Goal: Information Seeking & Learning: Learn about a topic

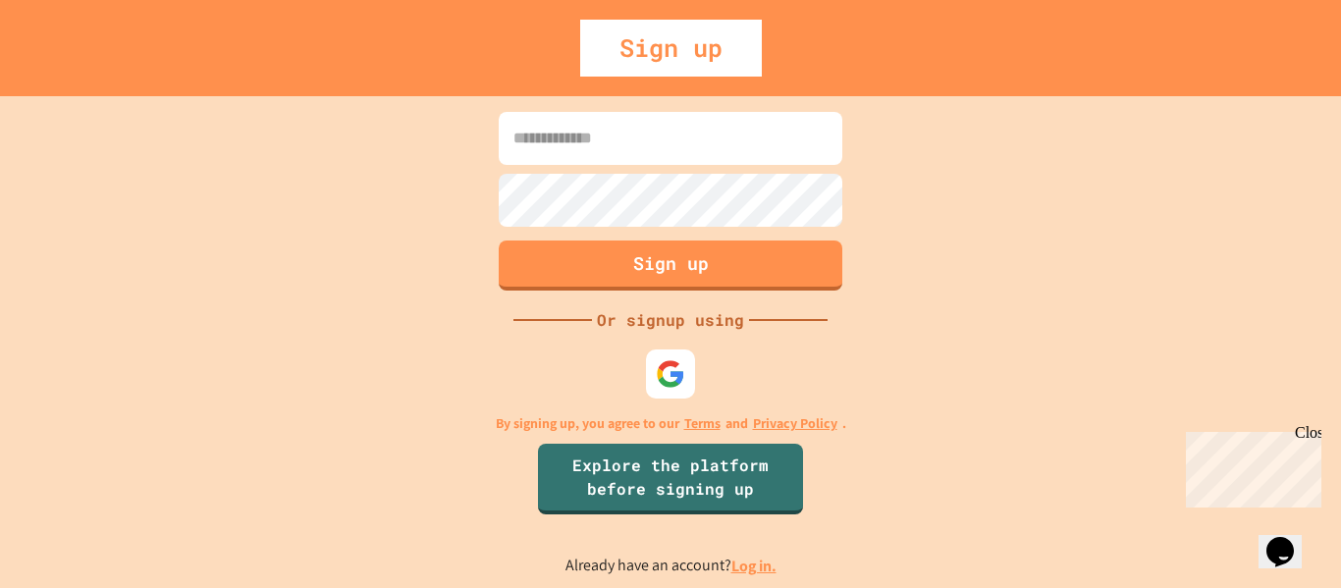
click at [1286, 539] on icon "Chat widget" at bounding box center [1280, 551] width 27 height 29
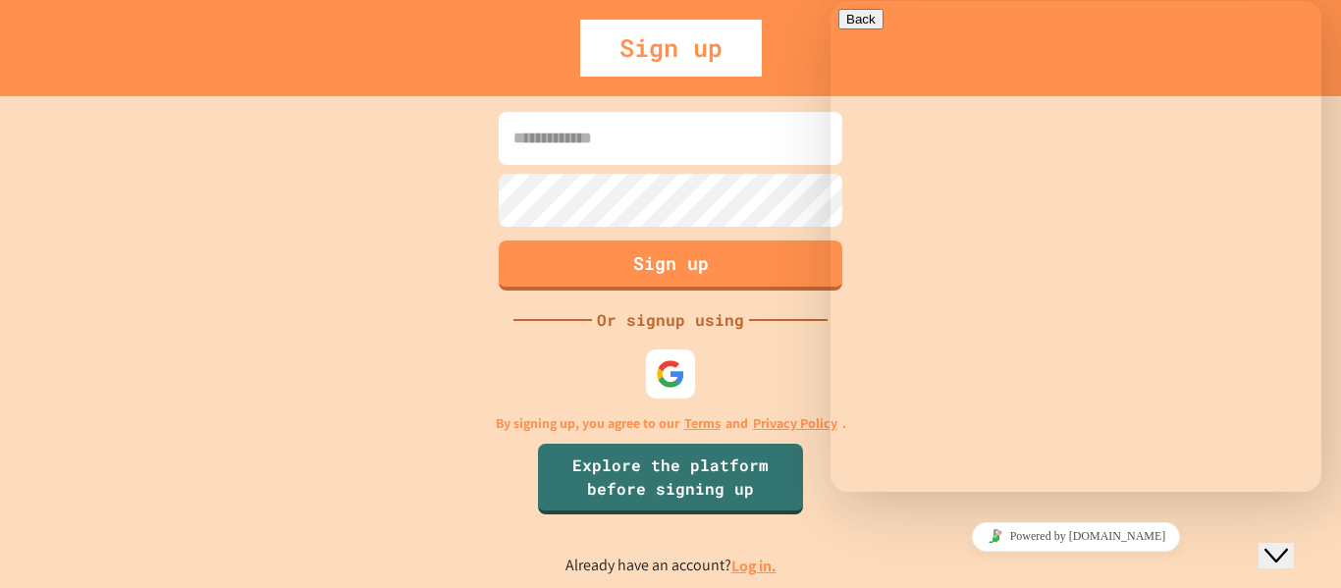
click at [932, 562] on textarea at bounding box center [915, 570] width 152 height 16
type textarea "*"
click at [1288, 549] on div "Close Chat This icon closes the chat window." at bounding box center [1277, 556] width 24 height 24
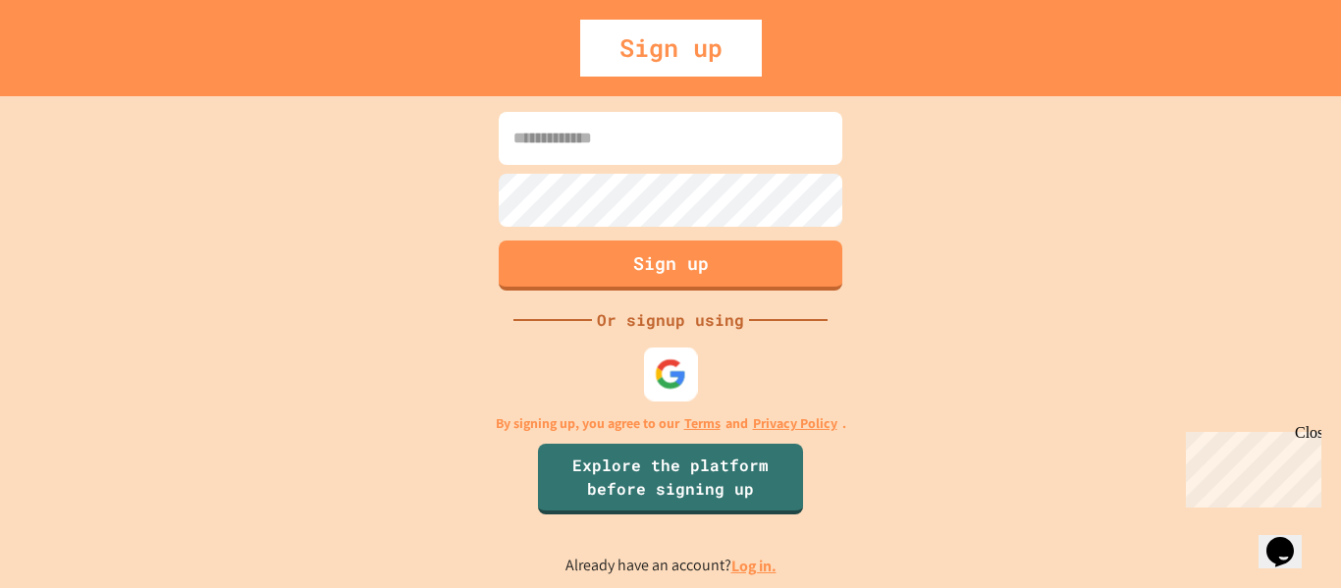
click at [647, 365] on div at bounding box center [671, 374] width 54 height 54
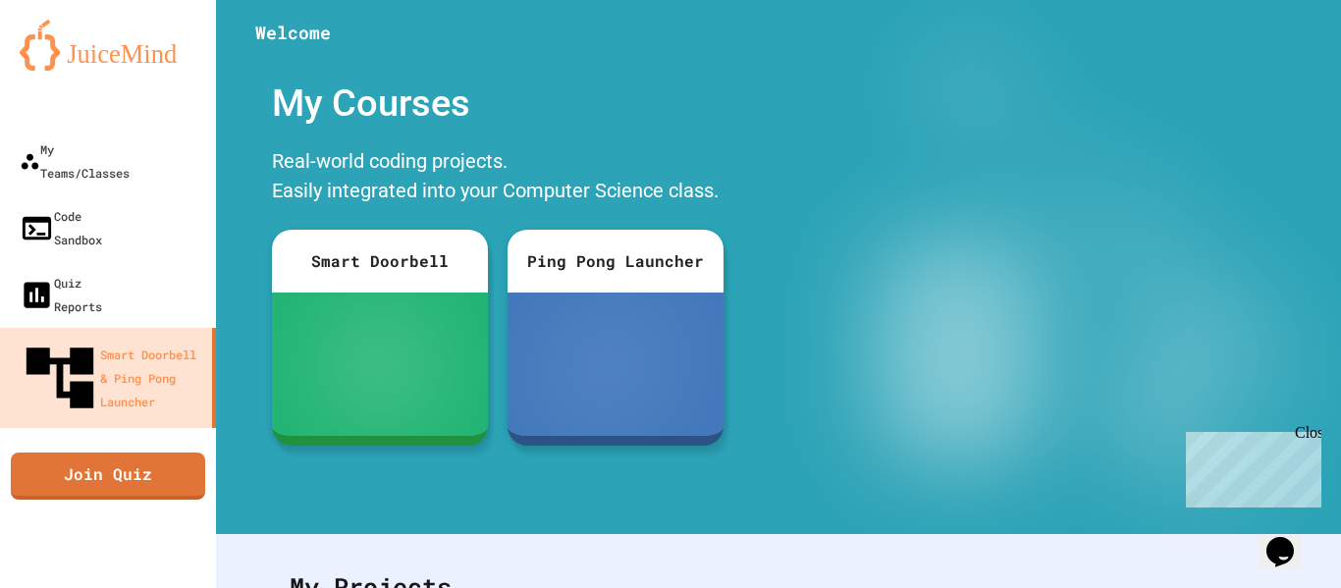
click at [480, 1] on div at bounding box center [778, 29] width 1125 height 59
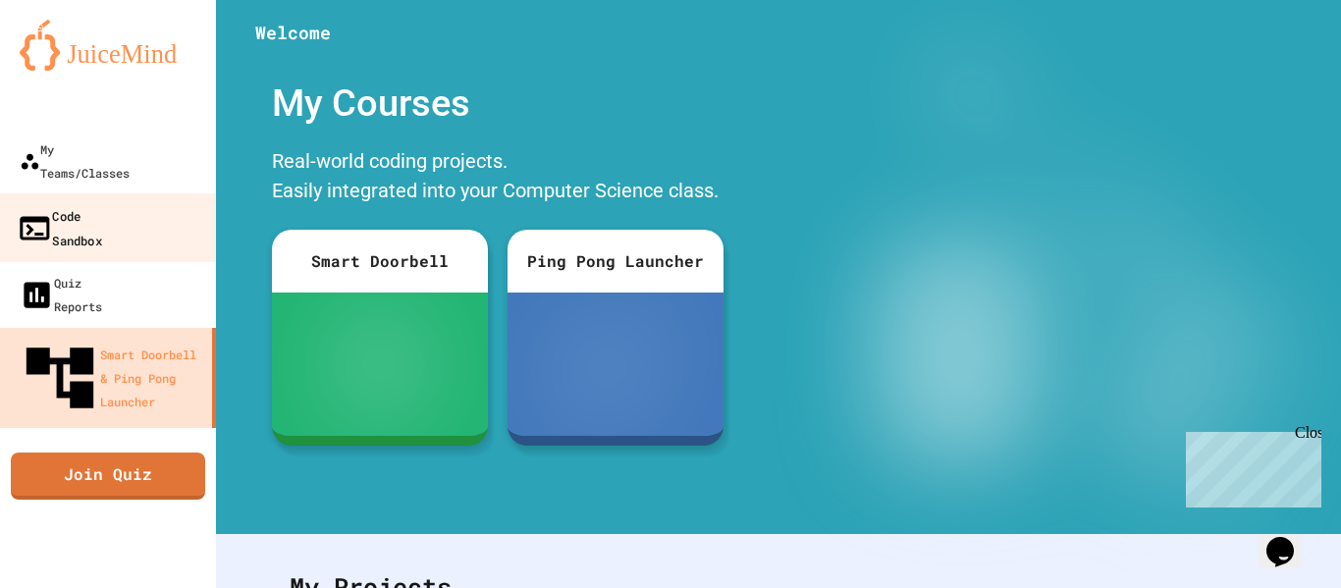
click at [143, 193] on link "Code Sandbox" at bounding box center [108, 227] width 223 height 69
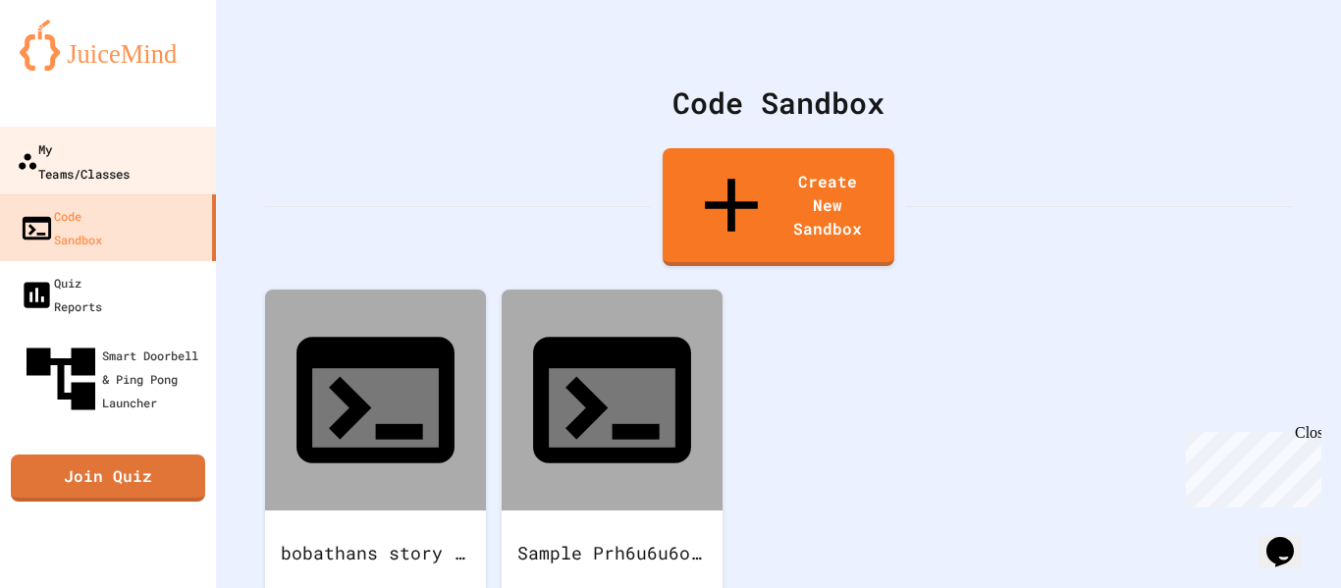
click at [136, 166] on link "My Teams/Classes" at bounding box center [108, 161] width 223 height 69
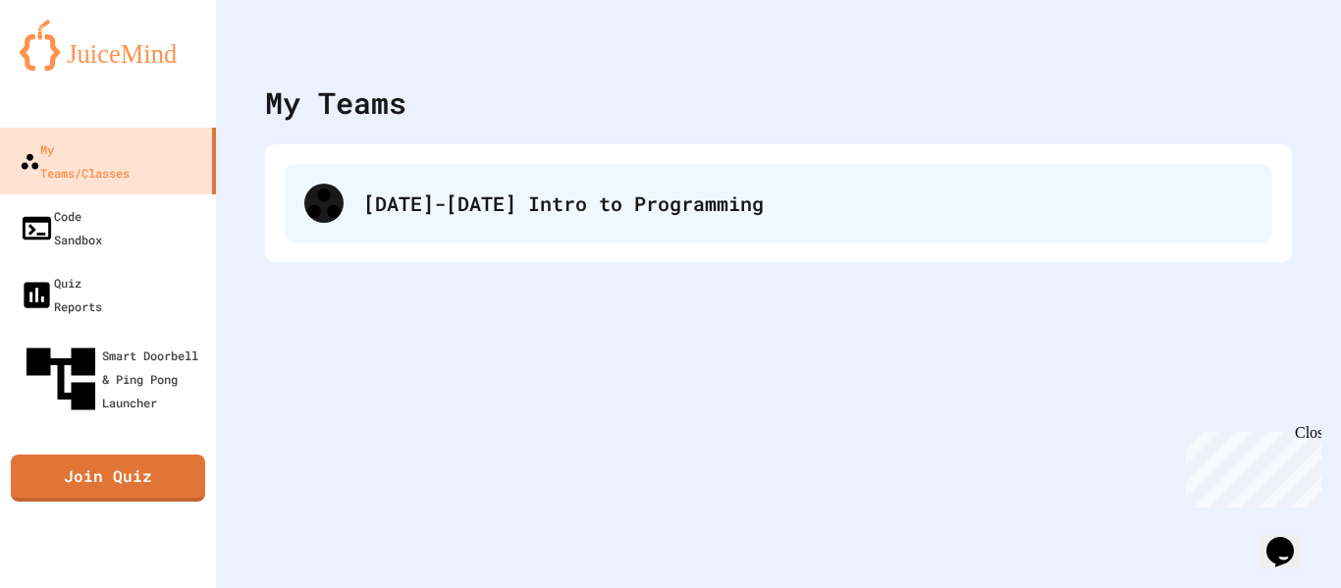
click at [406, 238] on div "[DATE]-[DATE] Intro to Programming" at bounding box center [779, 203] width 988 height 79
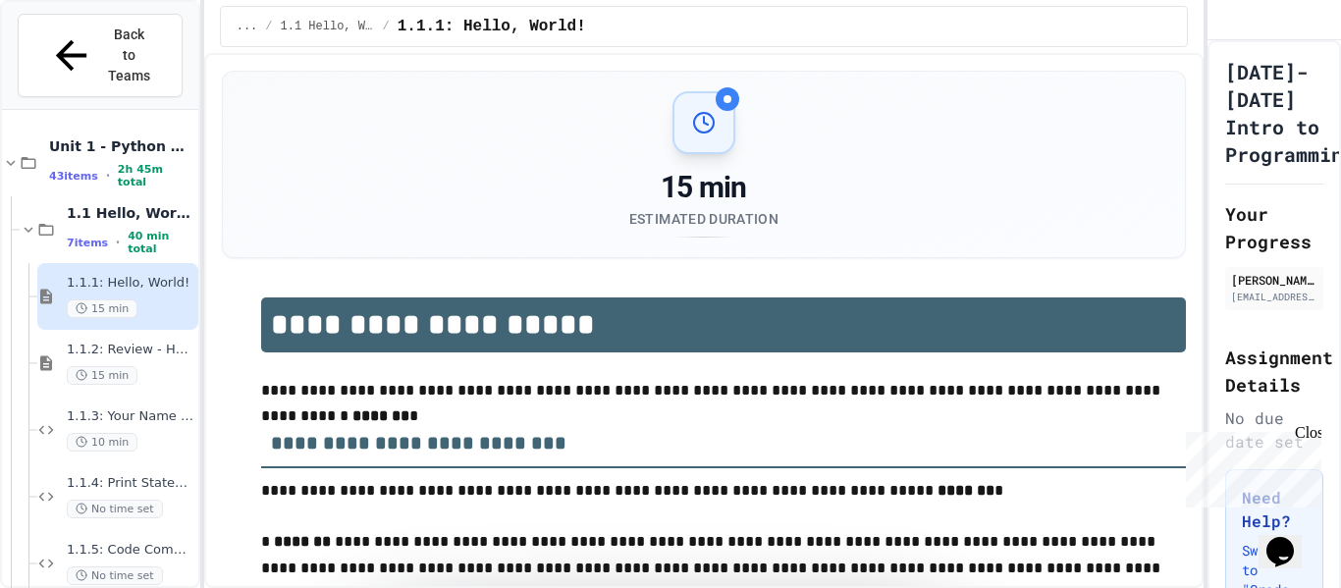
click at [4, 263] on div "1.1.1: Hello, World! 15 min" at bounding box center [100, 296] width 196 height 67
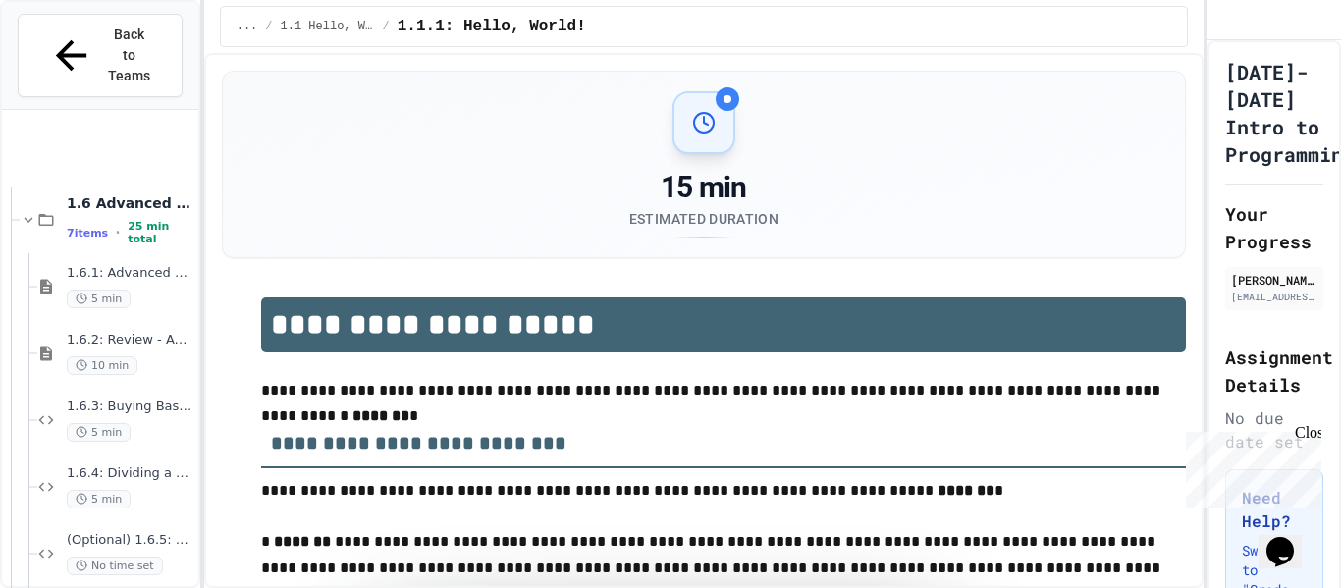
scroll to position [2927, 0]
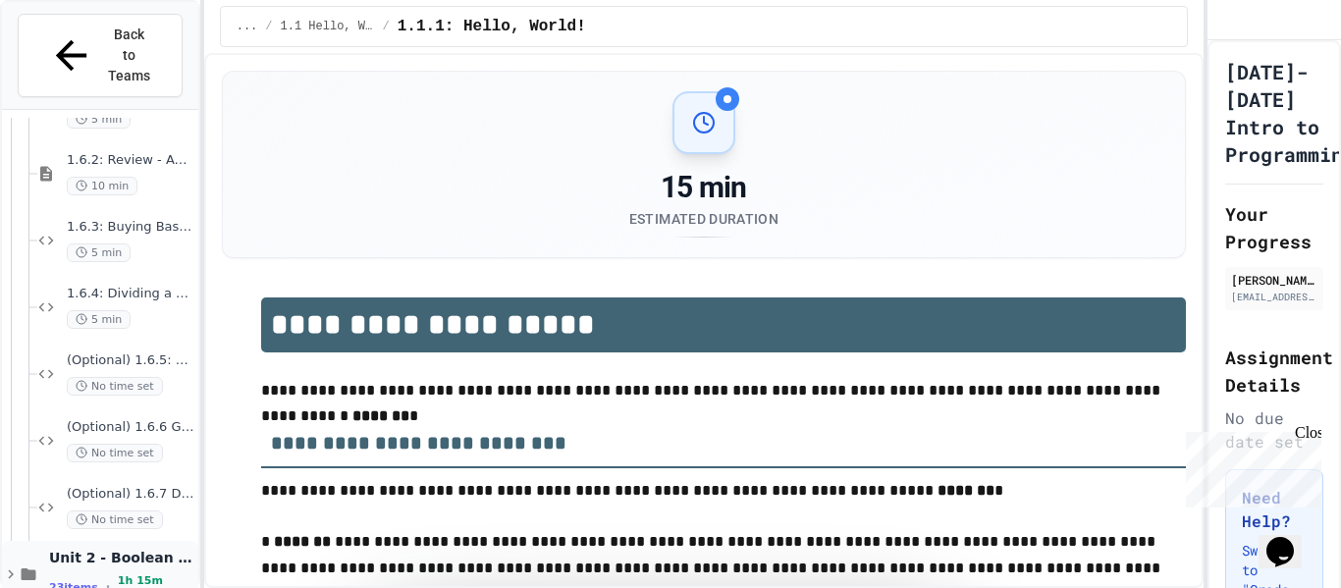
click at [151, 549] on div "Unit 2 - Boolean Expressions and If Statements 23 items • 1h 15m total" at bounding box center [121, 575] width 145 height 52
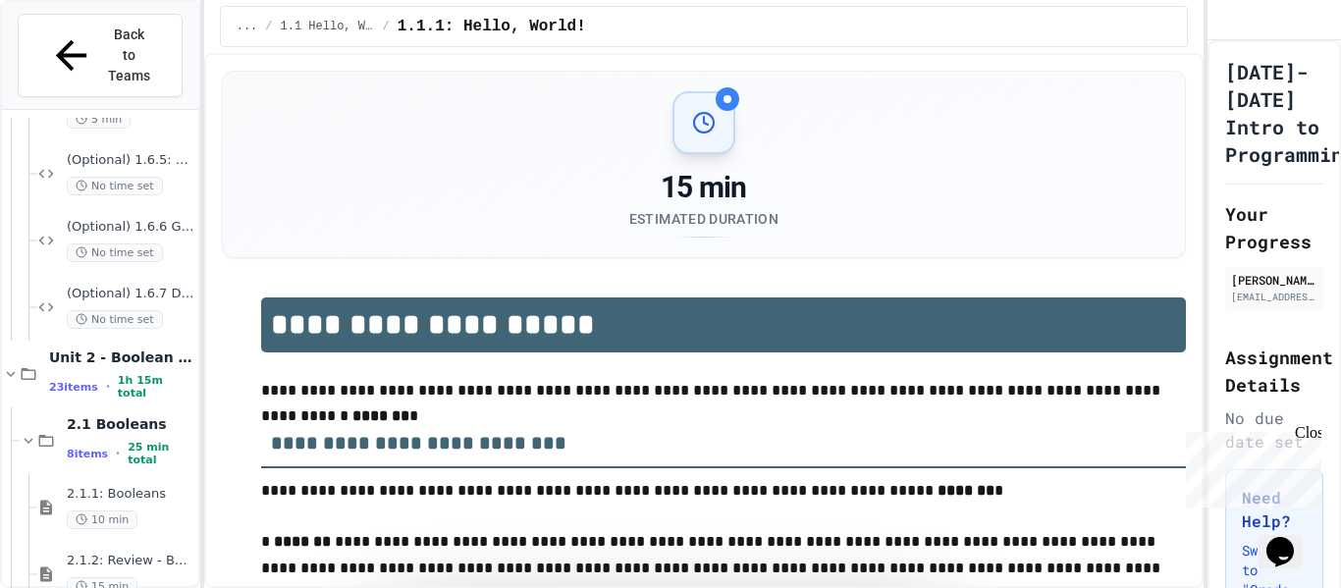
scroll to position [162, 0]
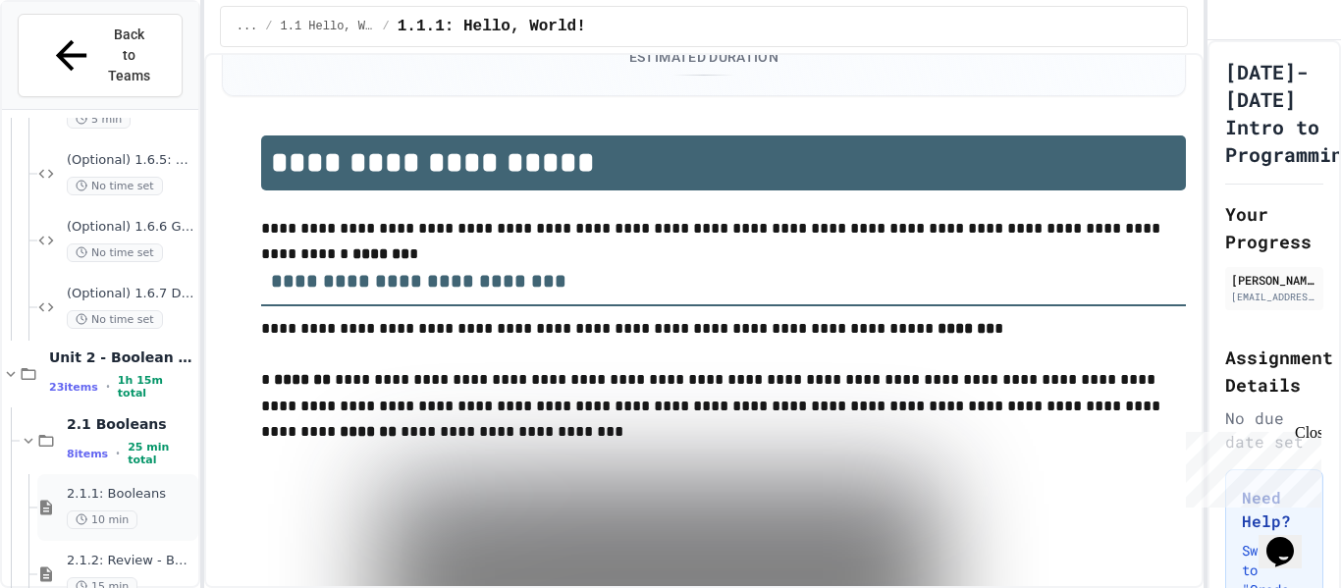
click at [121, 486] on span "2.1.1: Booleans" at bounding box center [131, 494] width 128 height 17
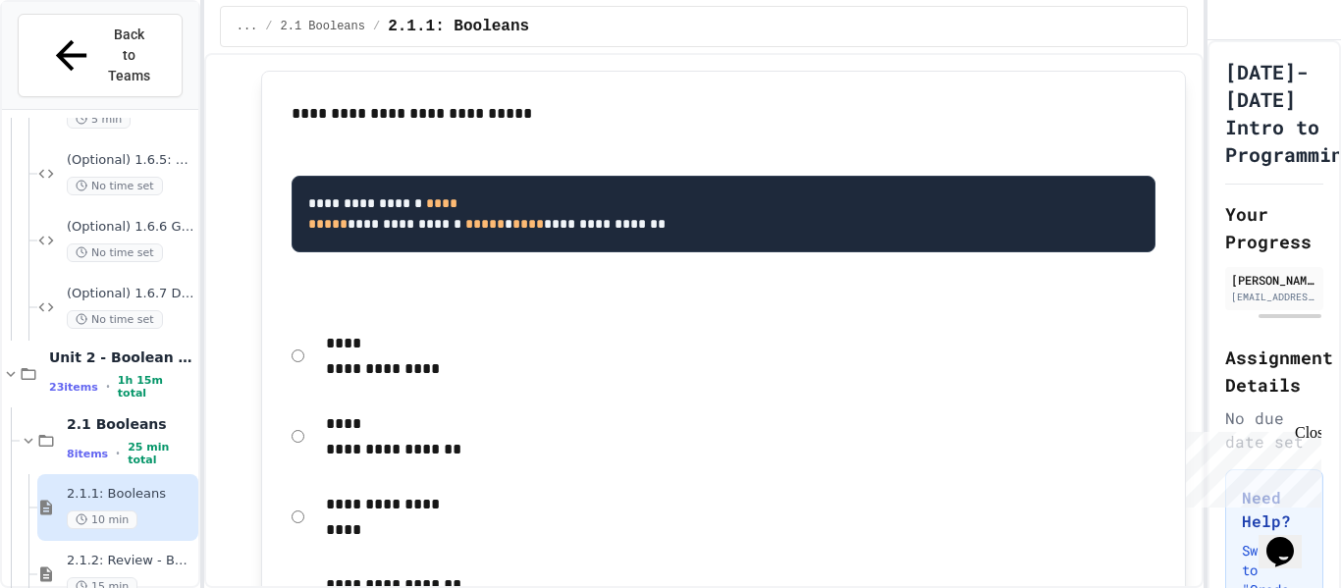
scroll to position [1765, 0]
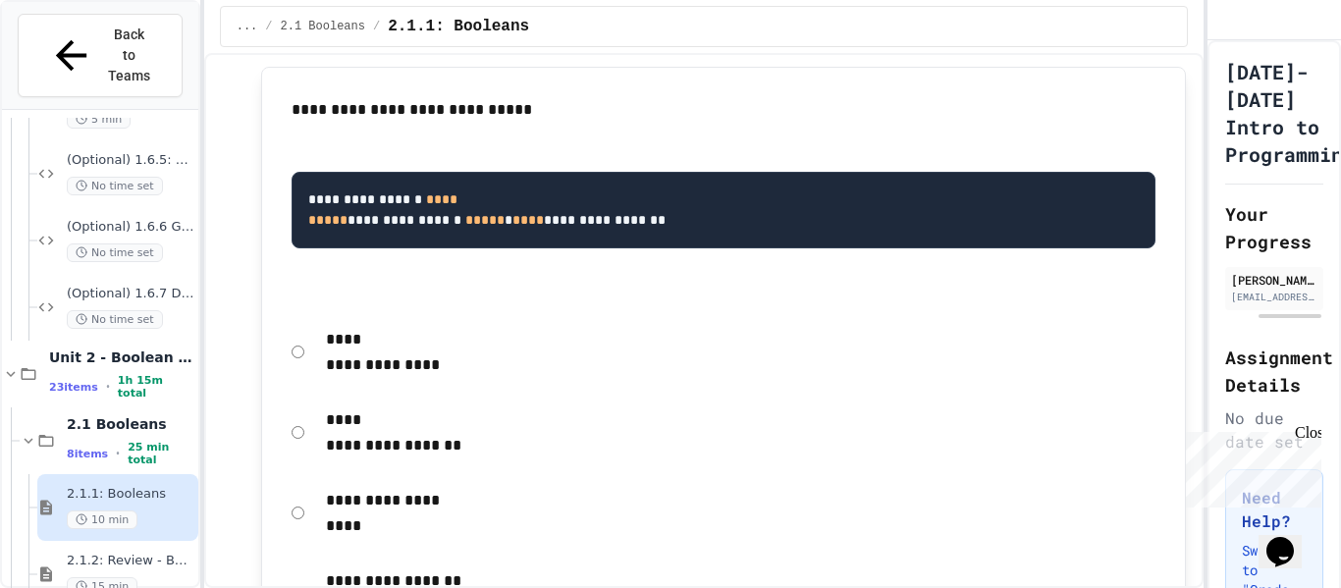
click at [374, 433] on p "**********" at bounding box center [741, 446] width 831 height 26
click at [370, 488] on p "**********" at bounding box center [741, 501] width 831 height 26
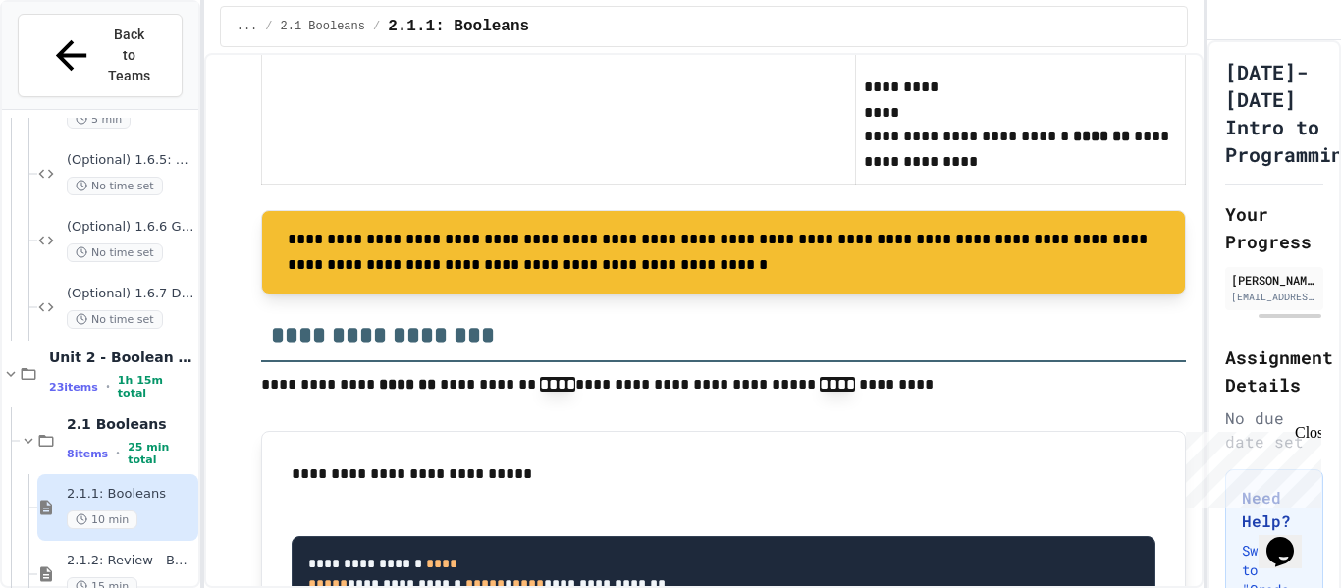
scroll to position [1491, 0]
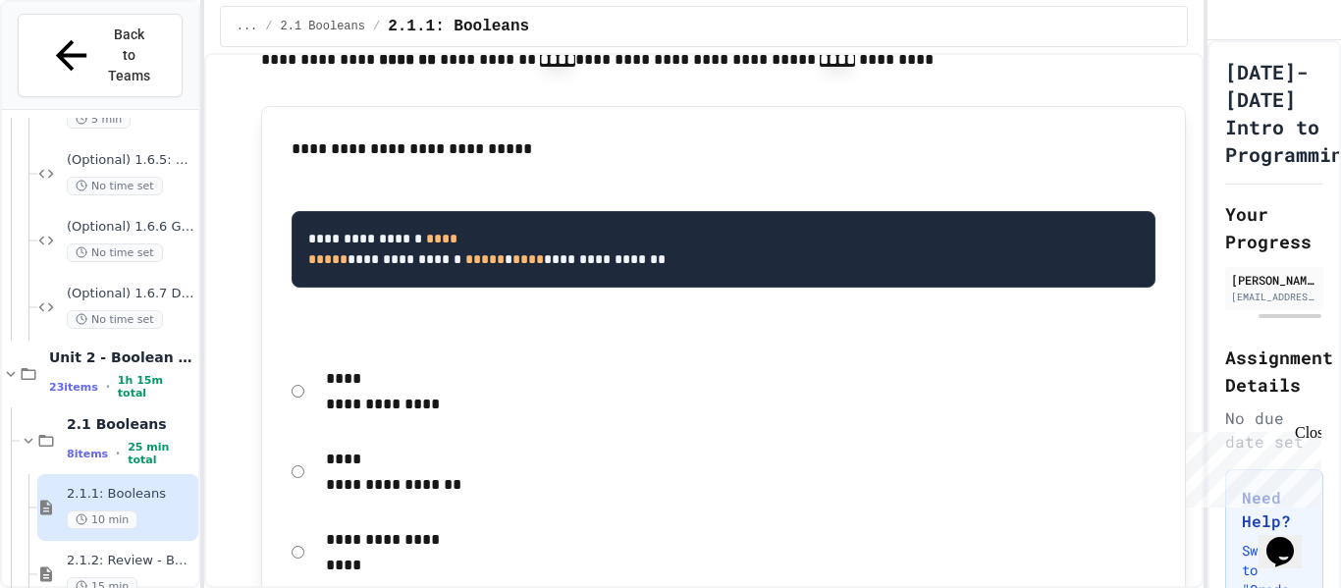
scroll to position [1809, 0]
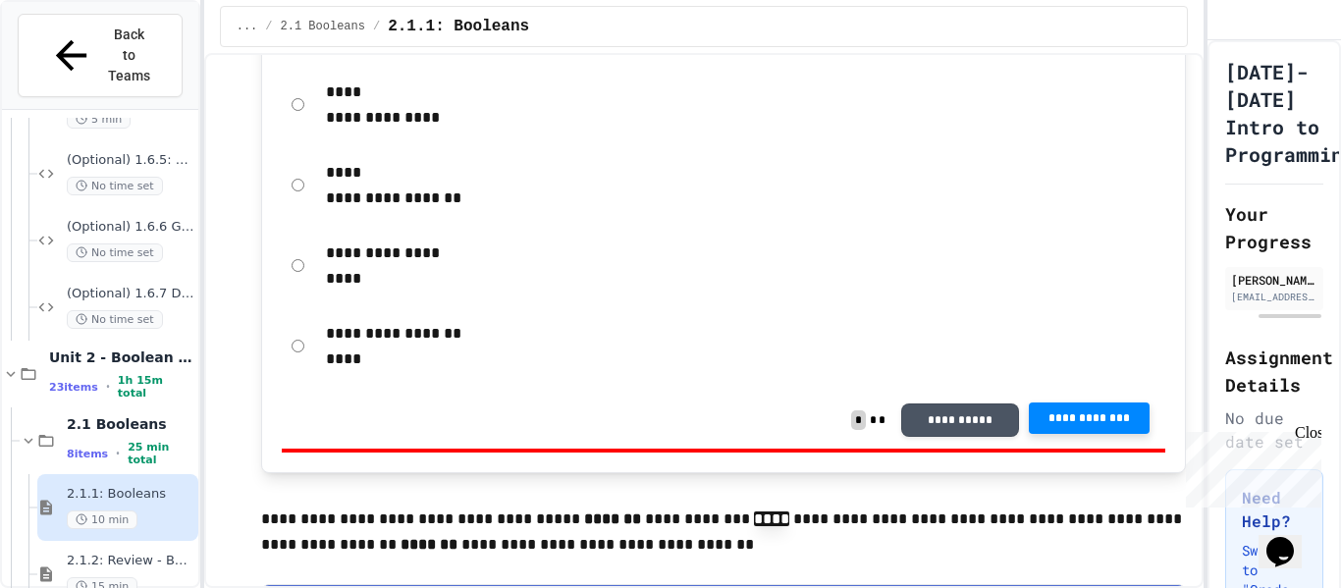
scroll to position [2014, 0]
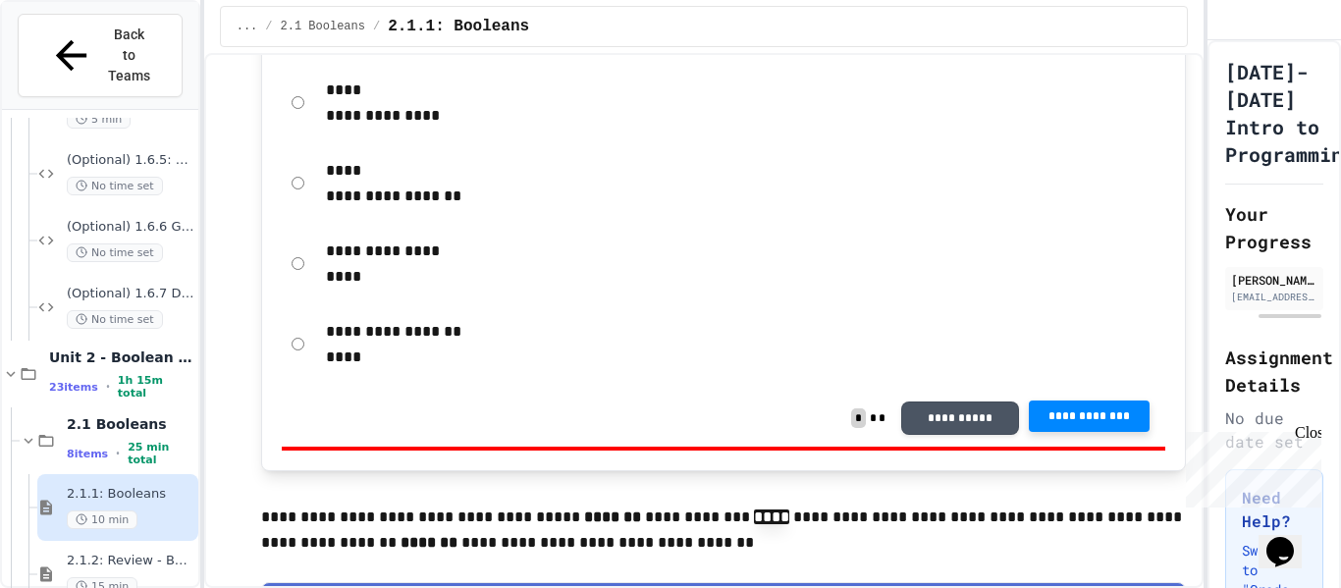
click at [669, 207] on div "**********" at bounding box center [724, 144] width 926 height 654
